Goal: Find specific fact: Find specific fact

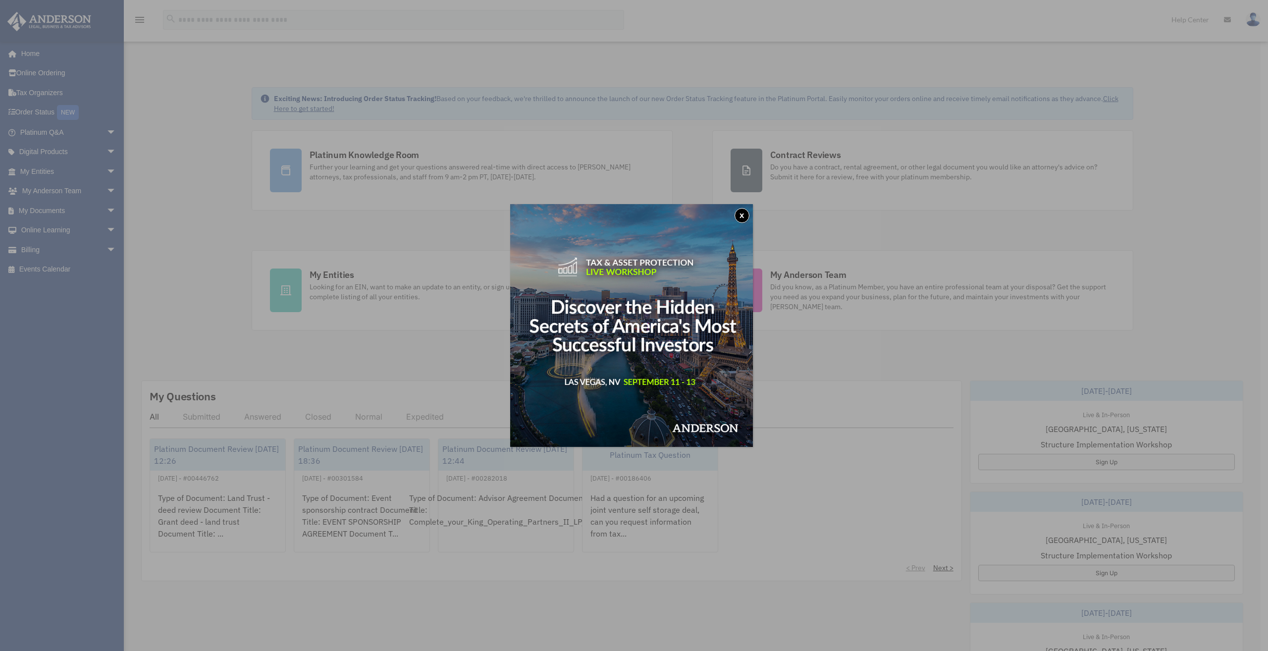
click at [746, 212] on button "x" at bounding box center [741, 215] width 15 height 15
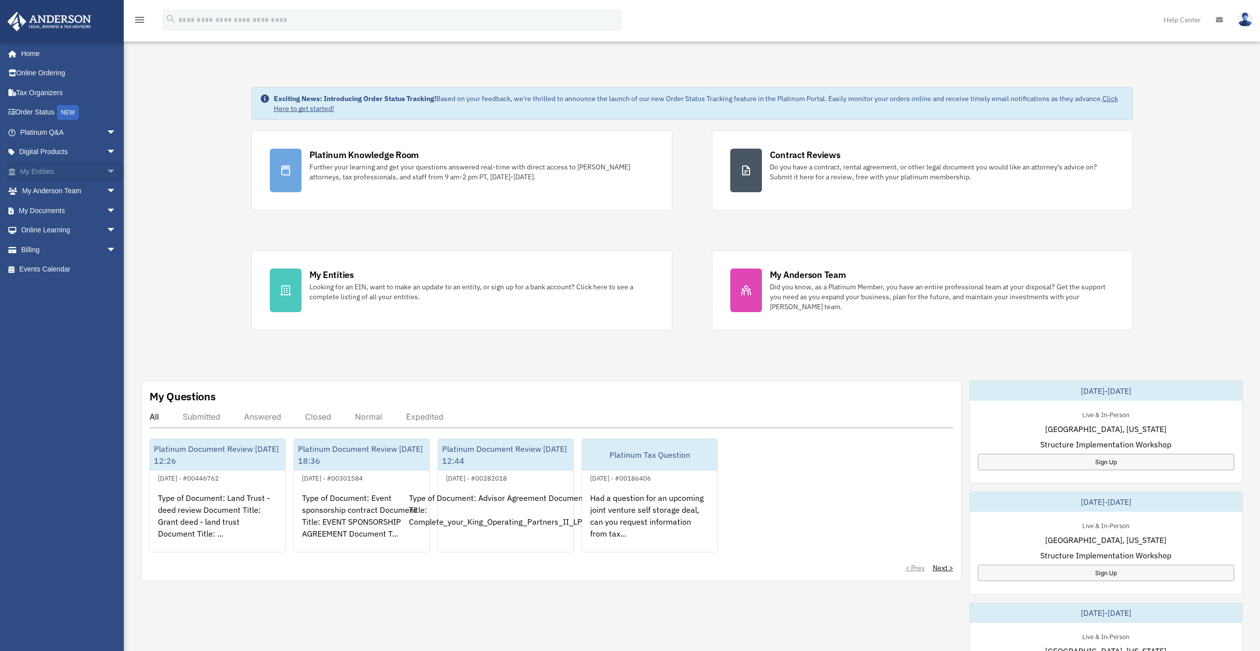
click at [106, 172] on span "arrow_drop_down" at bounding box center [116, 171] width 20 height 20
click at [86, 195] on link "Overview" at bounding box center [72, 191] width 117 height 20
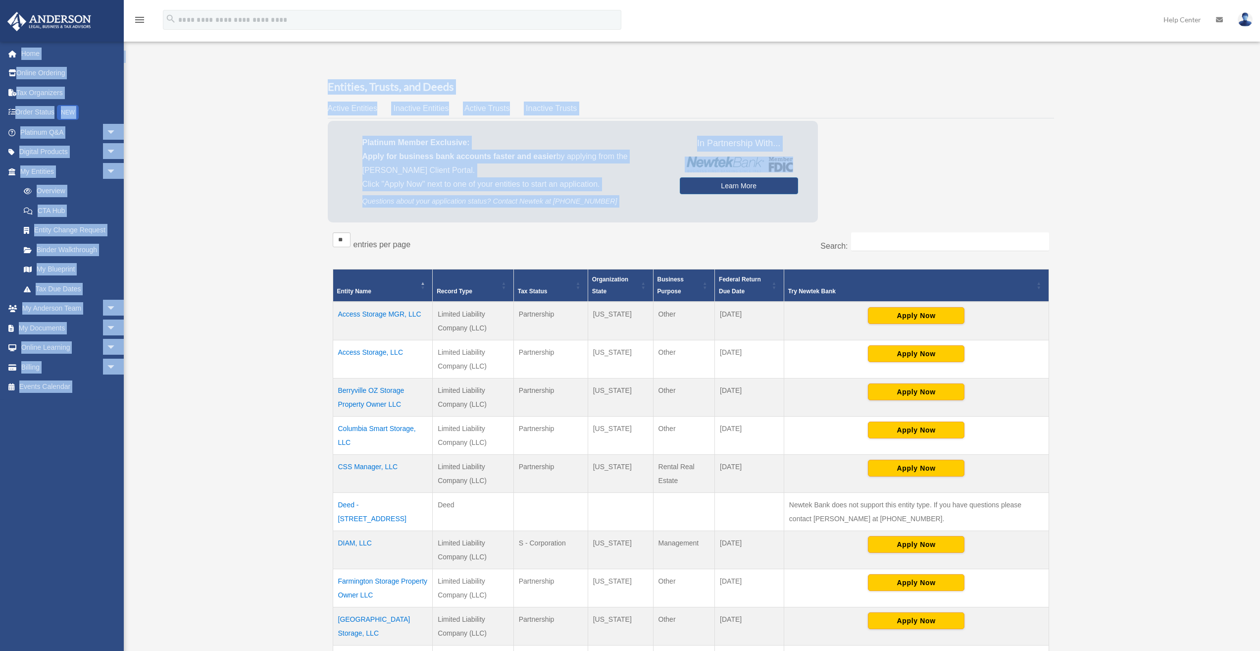
drag, startPoint x: 1050, startPoint y: 201, endPoint x: 300, endPoint y: 42, distance: 767.6
click at [297, 42] on div "Overview [EMAIL_ADDRESS][PERSON_NAME][DOMAIN_NAME] Sign Out [EMAIL_ADDRESS][DOM…" at bounding box center [630, 408] width 1260 height 817
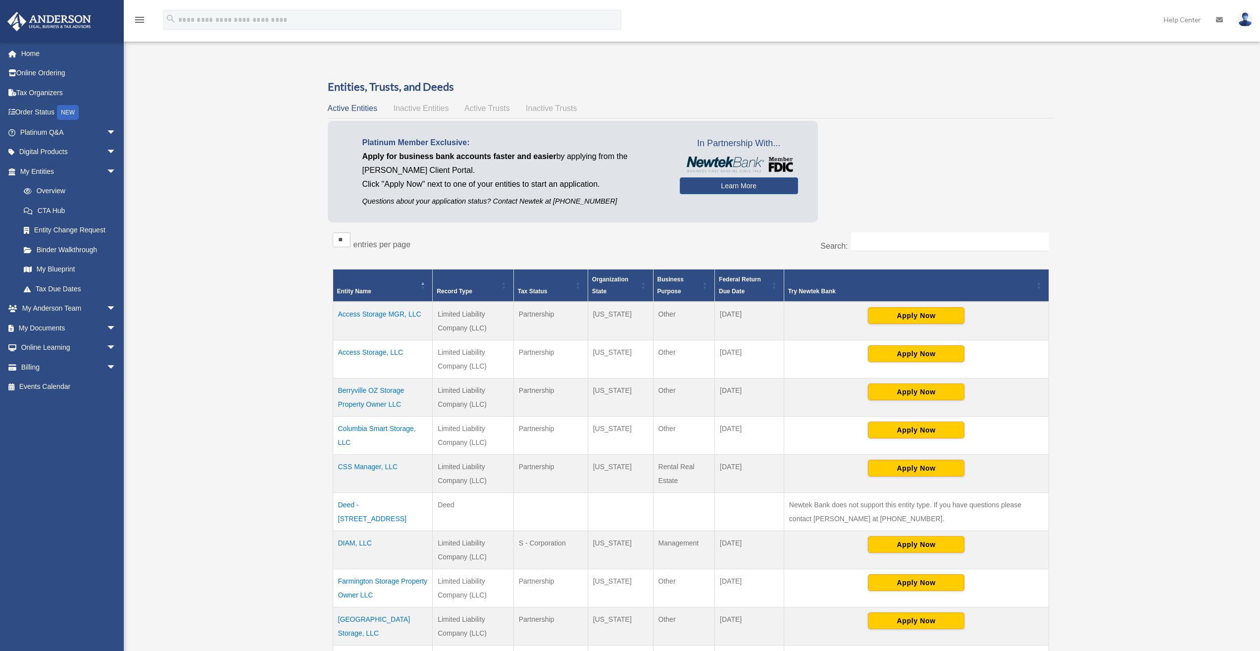
click at [307, 39] on div "menu search Site Menu add [EMAIL_ADDRESS][DOMAIN_NAME] My Profile Reset Passwor…" at bounding box center [630, 24] width 1246 height 34
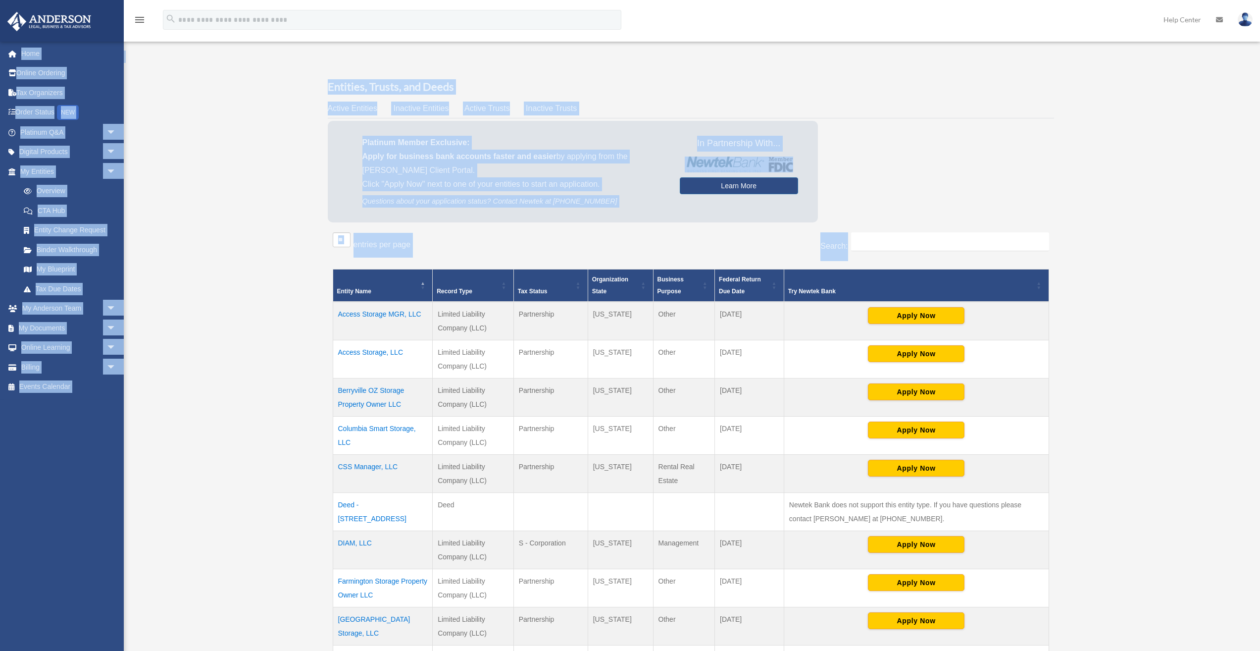
drag, startPoint x: 517, startPoint y: 57, endPoint x: 1152, endPoint y: 276, distance: 671.9
click at [1152, 276] on div "Overview [EMAIL_ADDRESS][PERSON_NAME][DOMAIN_NAME] Sign Out [EMAIL_ADDRESS][DOM…" at bounding box center [630, 409] width 1260 height 716
click at [1151, 273] on div "Overview [EMAIL_ADDRESS][PERSON_NAME][DOMAIN_NAME] Sign Out [EMAIL_ADDRESS][DOM…" at bounding box center [630, 409] width 1260 height 716
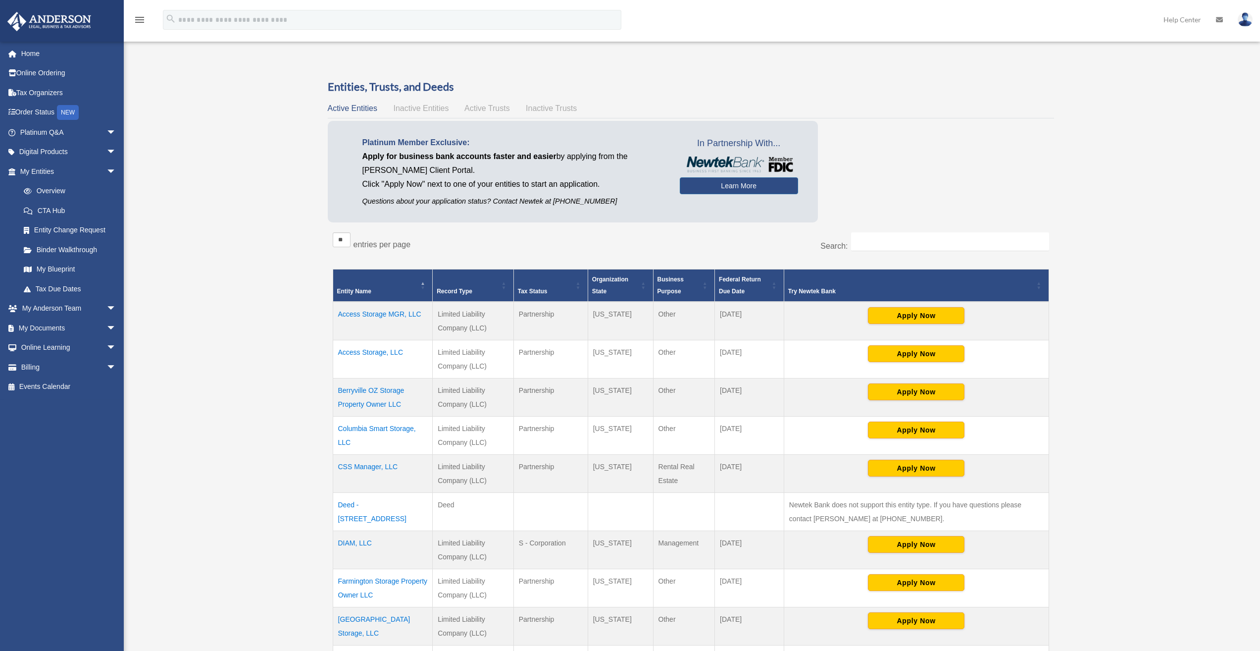
click at [990, 231] on div "** ** ** *** entries per page Search: Entity Name Record Type Tax Status Organi…" at bounding box center [691, 477] width 727 height 500
click at [985, 246] on input "Search:" at bounding box center [950, 241] width 198 height 19
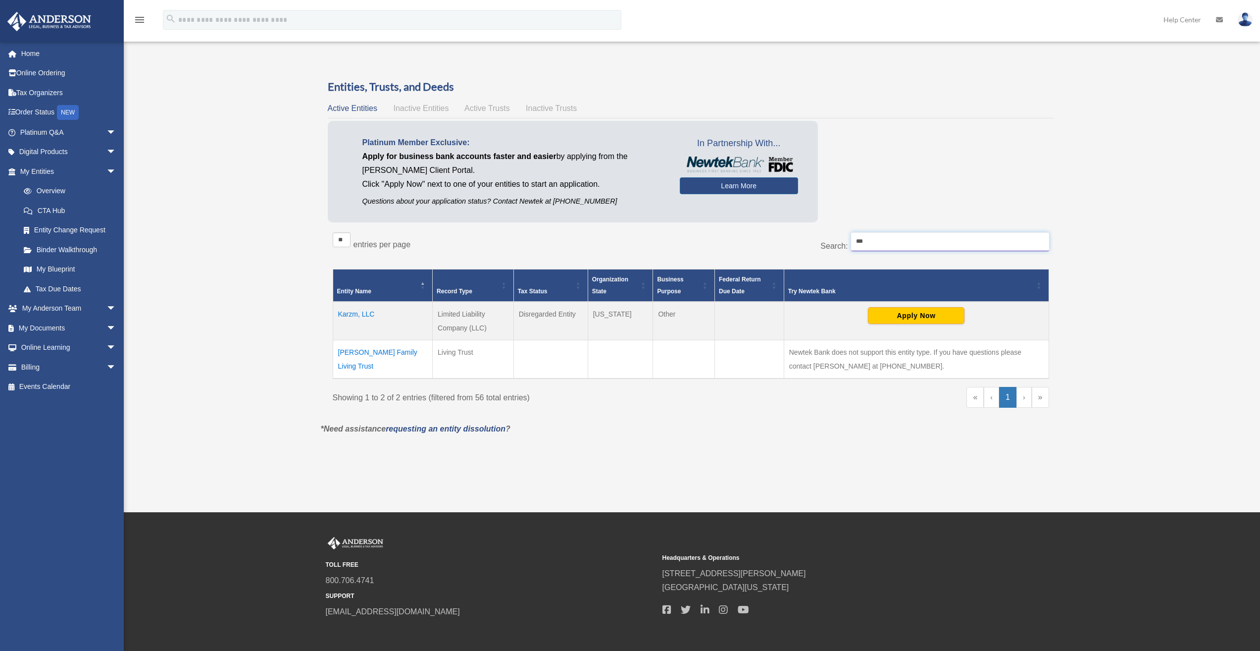
type input "***"
click at [356, 312] on td "Karzm, LLC" at bounding box center [383, 321] width 100 height 39
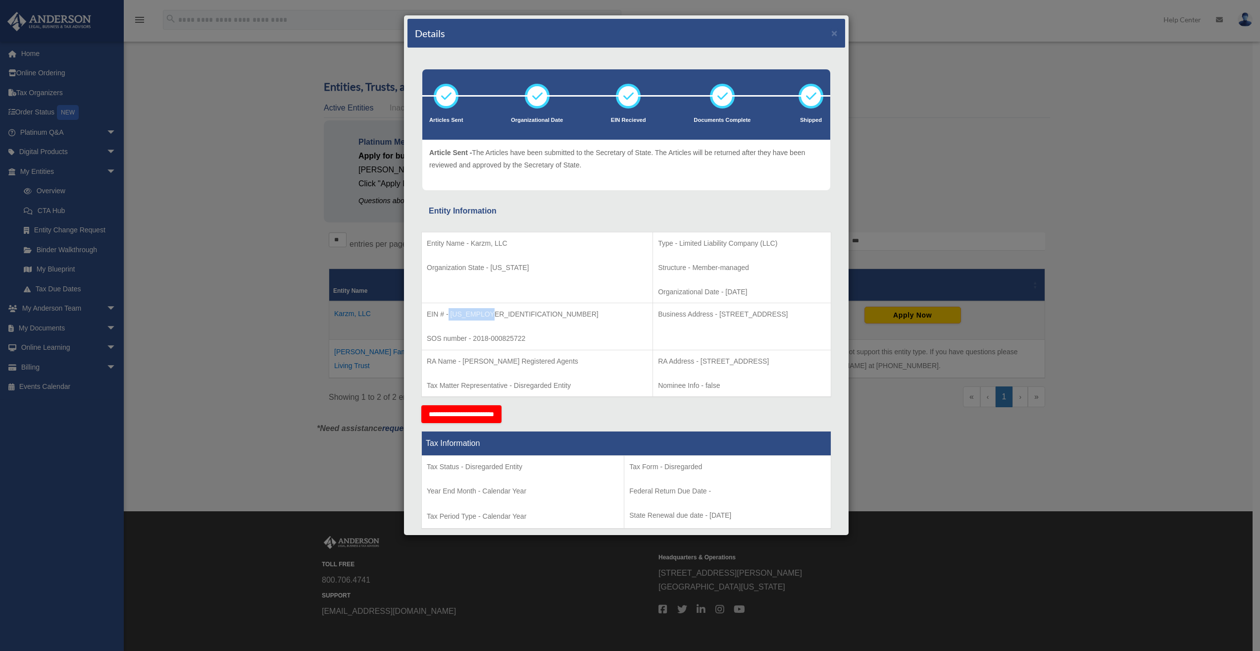
drag, startPoint x: 495, startPoint y: 313, endPoint x: 449, endPoint y: 314, distance: 46.1
click at [449, 314] on p "EIN # - [US_EMPLOYER_IDENTIFICATION_NUMBER]" at bounding box center [537, 314] width 221 height 12
copy p "[US_EMPLOYER_IDENTIFICATION_NUMBER]"
